Goal: Task Accomplishment & Management: Use online tool/utility

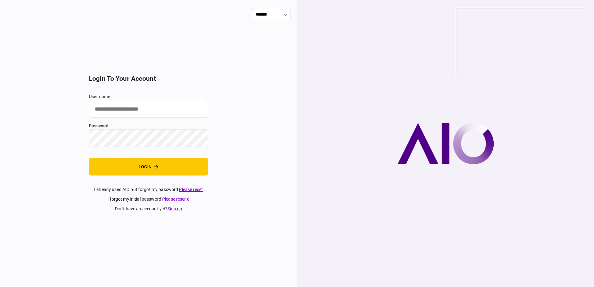
click at [112, 109] on input "user name" at bounding box center [148, 109] width 119 height 18
type input "**********"
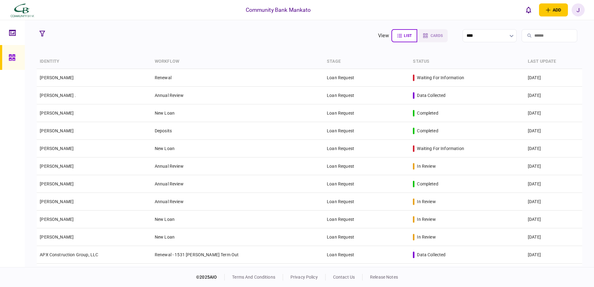
click at [544, 38] on input "search" at bounding box center [550, 35] width 56 height 13
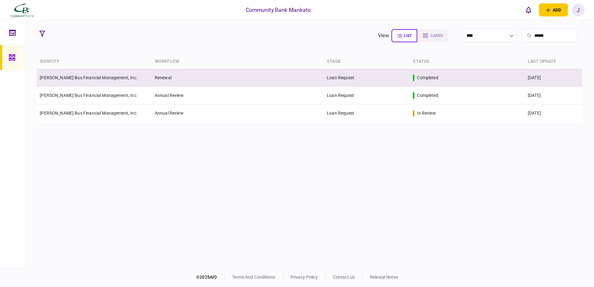
type input "******"
click at [230, 78] on td "Renewal" at bounding box center [238, 78] width 172 height 18
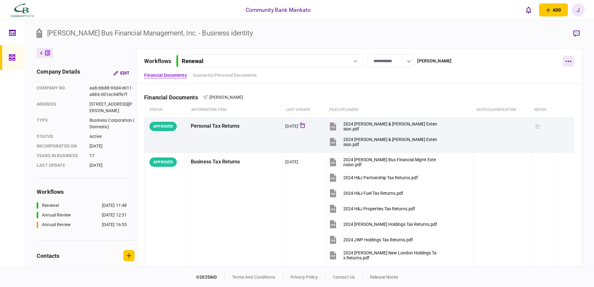
click at [570, 62] on icon "button" at bounding box center [569, 62] width 6 height 2
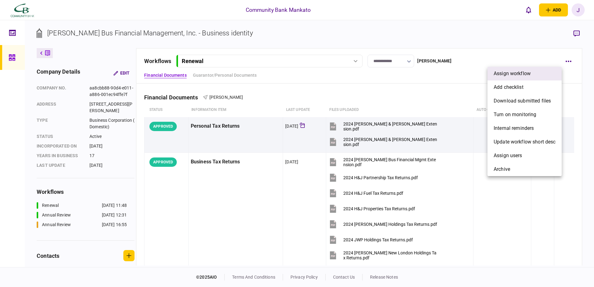
click at [504, 75] on span "assign workflow" at bounding box center [512, 73] width 37 height 7
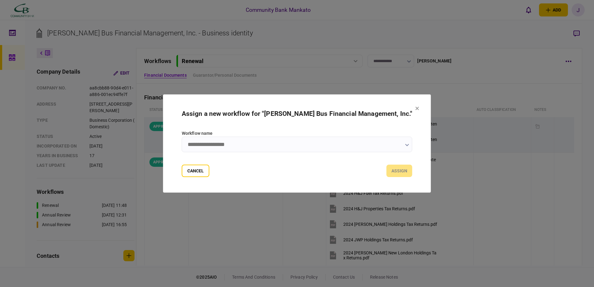
click at [405, 145] on icon "button" at bounding box center [407, 145] width 4 height 2
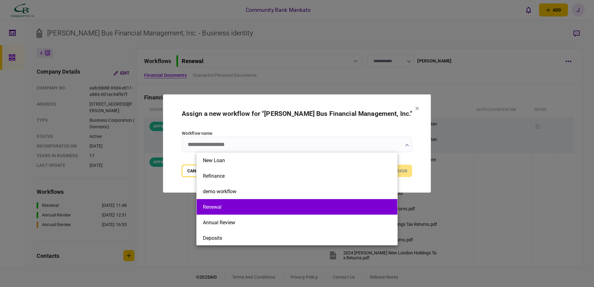
click at [216, 206] on button "Renewal" at bounding box center [297, 207] width 188 height 6
type input "*******"
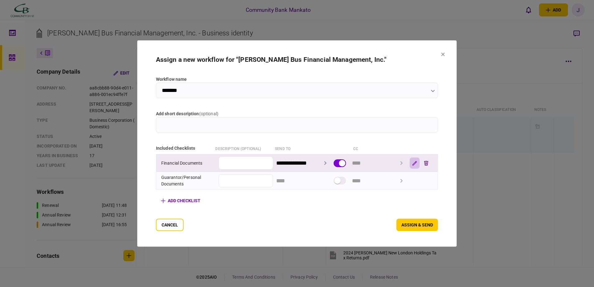
click at [417, 163] on icon "button" at bounding box center [415, 163] width 4 height 4
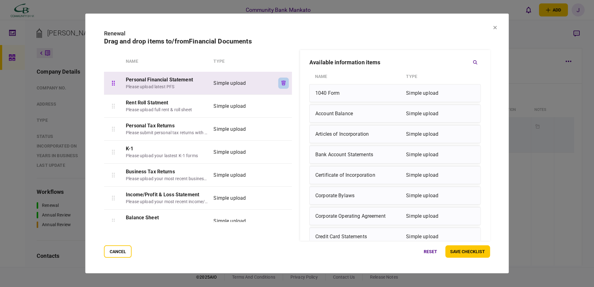
click at [284, 83] on icon "button" at bounding box center [284, 83] width 4 height 5
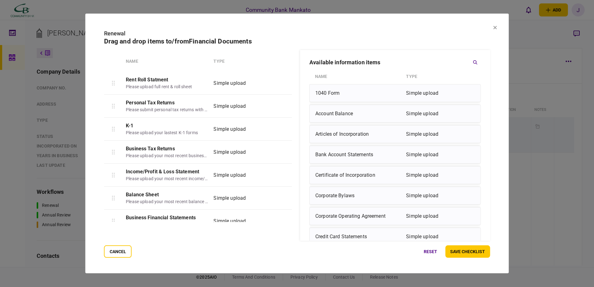
click at [284, 83] on icon "button" at bounding box center [284, 83] width 4 height 5
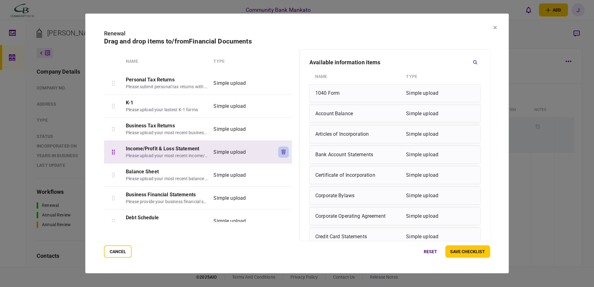
click at [280, 149] on button "button" at bounding box center [284, 151] width 11 height 11
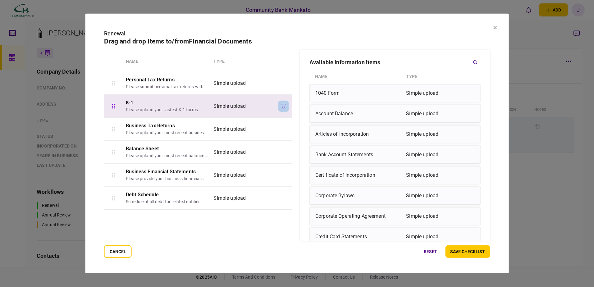
click at [282, 104] on icon "button" at bounding box center [284, 106] width 4 height 5
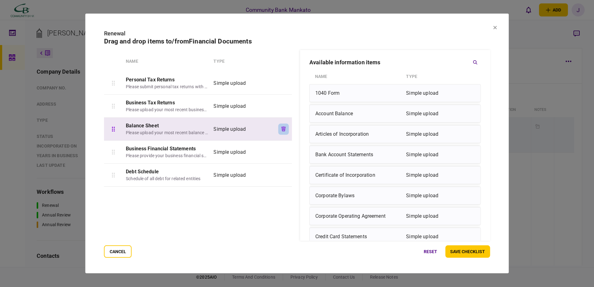
click at [279, 130] on button "button" at bounding box center [284, 128] width 11 height 11
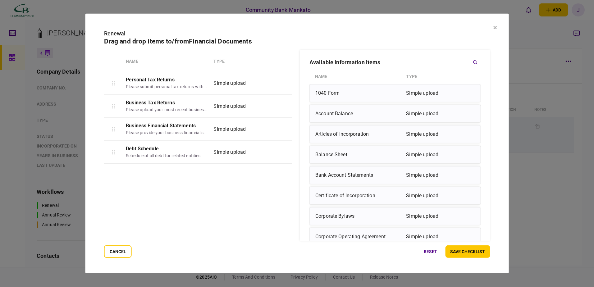
click at [279, 130] on button "button" at bounding box center [284, 128] width 11 height 11
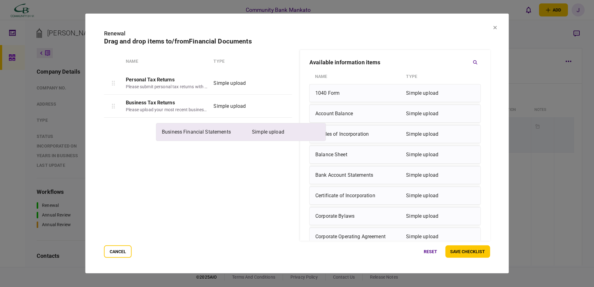
drag, startPoint x: 382, startPoint y: 193, endPoint x: 223, endPoint y: 129, distance: 172.0
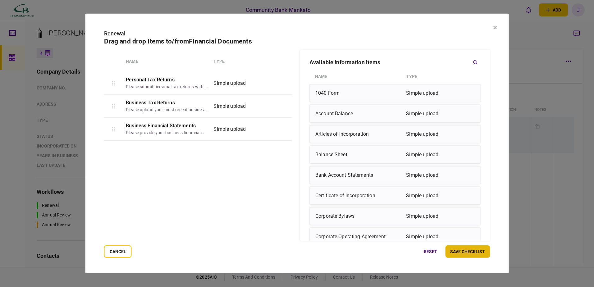
click at [461, 254] on button "save checklist" at bounding box center [468, 252] width 45 height 12
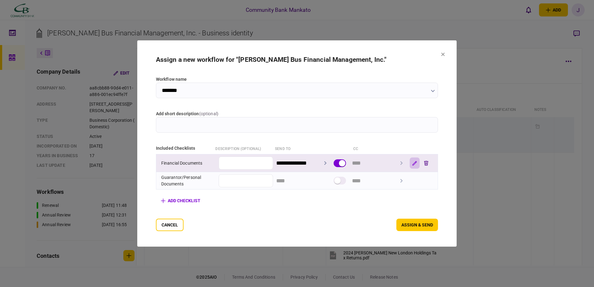
click at [417, 162] on icon "button" at bounding box center [415, 163] width 5 height 5
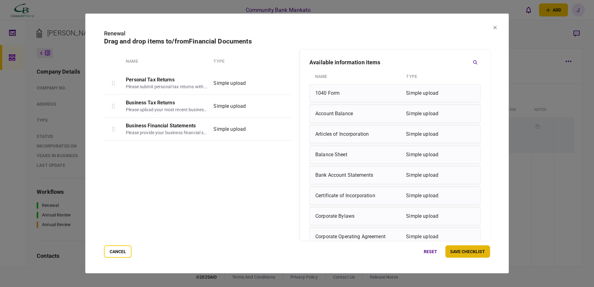
click at [459, 251] on button "save checklist" at bounding box center [468, 252] width 45 height 12
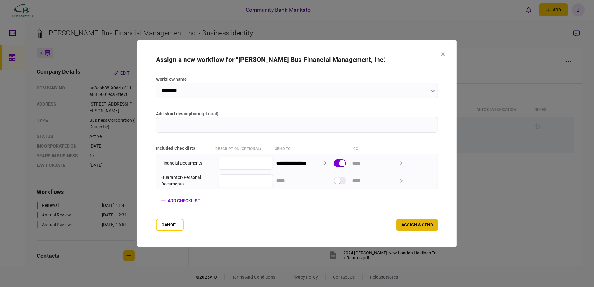
click at [431, 226] on button "assign & send" at bounding box center [418, 225] width 42 height 12
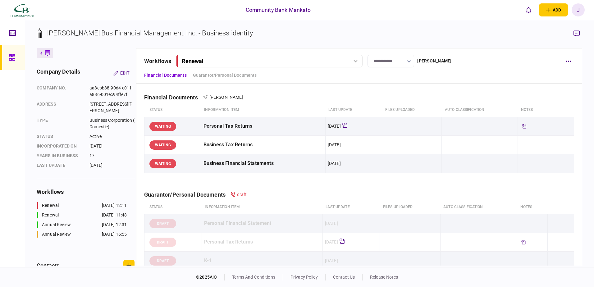
click at [579, 12] on div "J" at bounding box center [578, 9] width 13 height 13
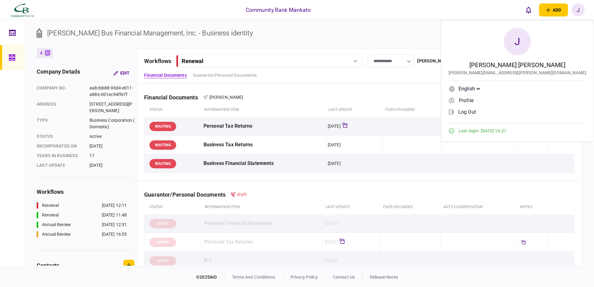
click at [476, 112] on span "log out" at bounding box center [468, 111] width 18 height 5
